Goal: Transaction & Acquisition: Purchase product/service

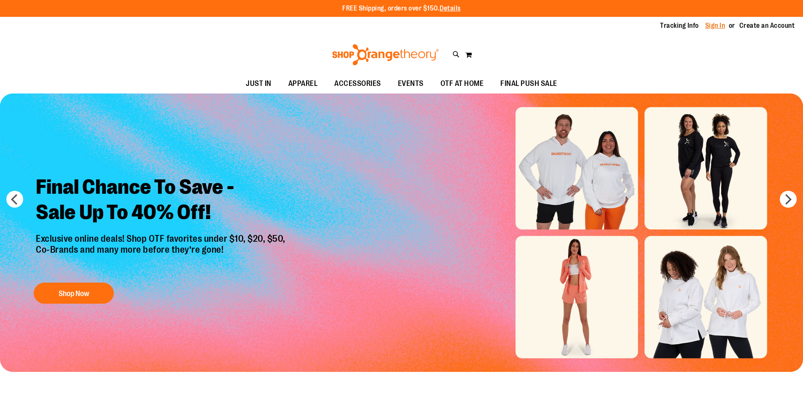
click at [720, 24] on link "Sign In" at bounding box center [715, 25] width 20 height 9
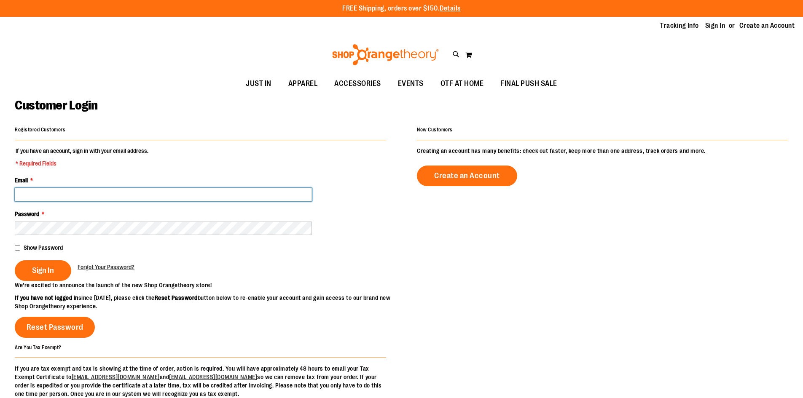
click at [113, 194] on input "Email *" at bounding box center [163, 194] width 297 height 13
type input "**********"
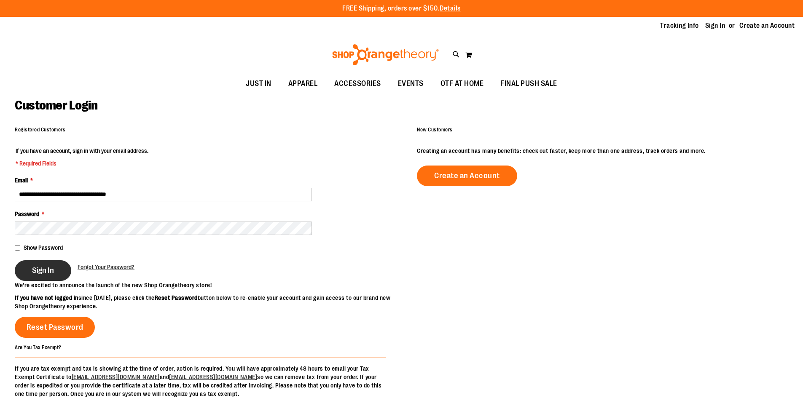
click at [44, 268] on span "Sign In" at bounding box center [43, 270] width 22 height 9
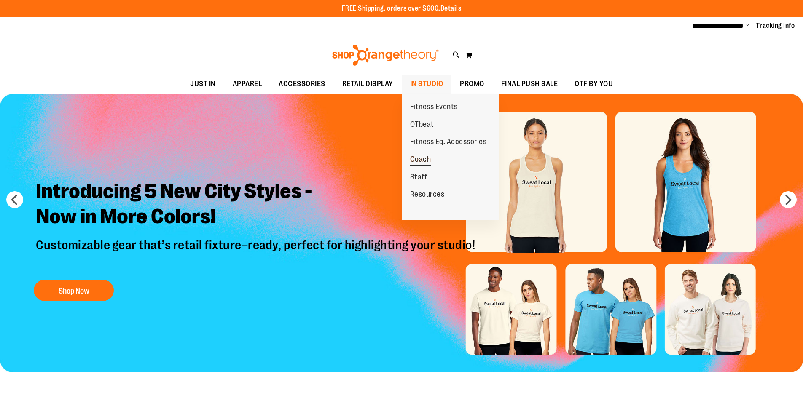
click at [422, 157] on span "Coach" at bounding box center [420, 160] width 21 height 11
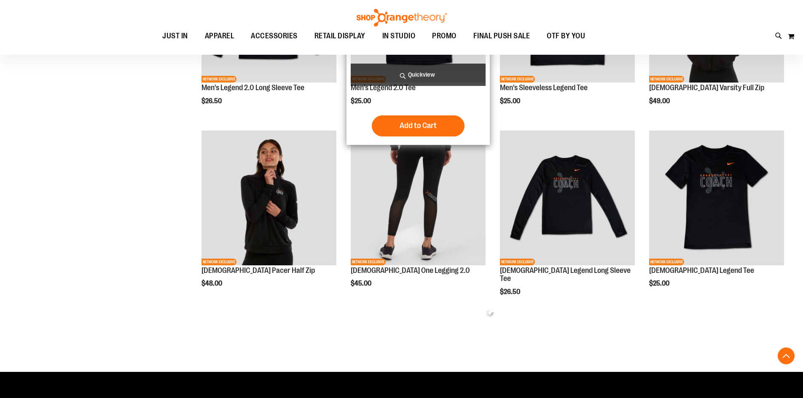
scroll to position [538, 0]
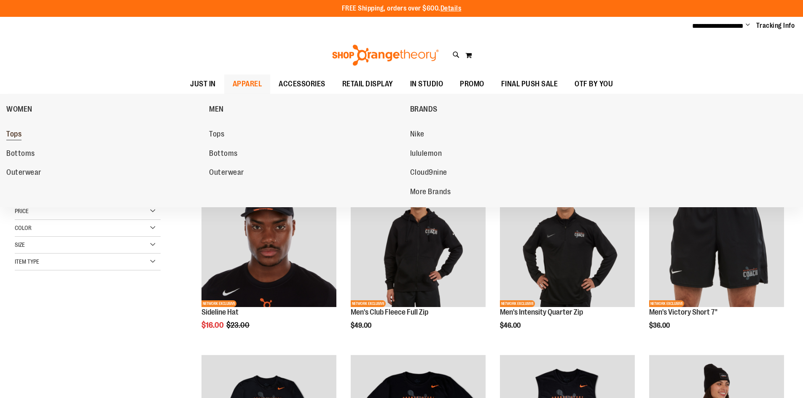
click at [10, 133] on span "Tops" at bounding box center [13, 135] width 15 height 11
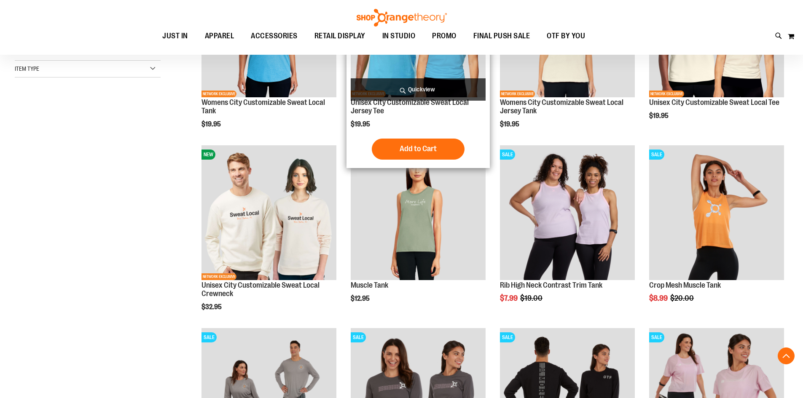
scroll to position [210, 0]
